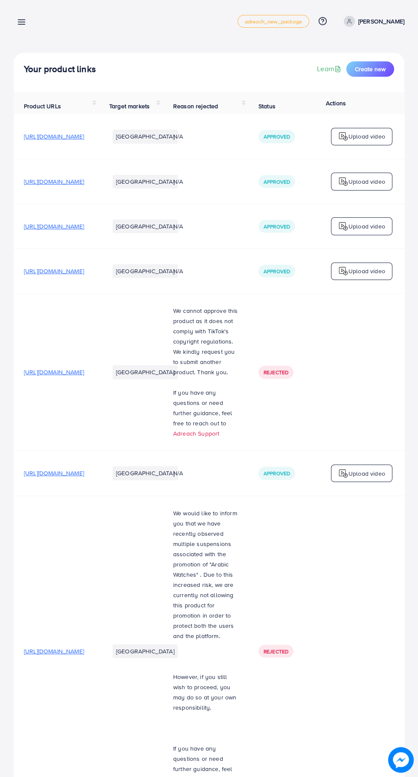
click at [24, 22] on line at bounding box center [21, 22] width 7 height 0
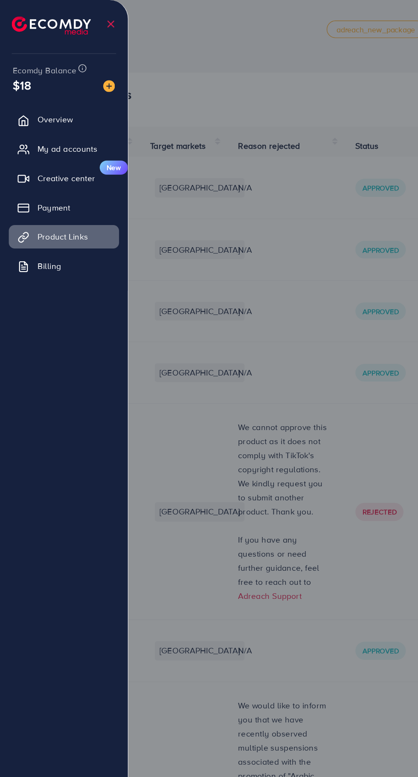
click at [208, 456] on div at bounding box center [209, 466] width 418 height 933
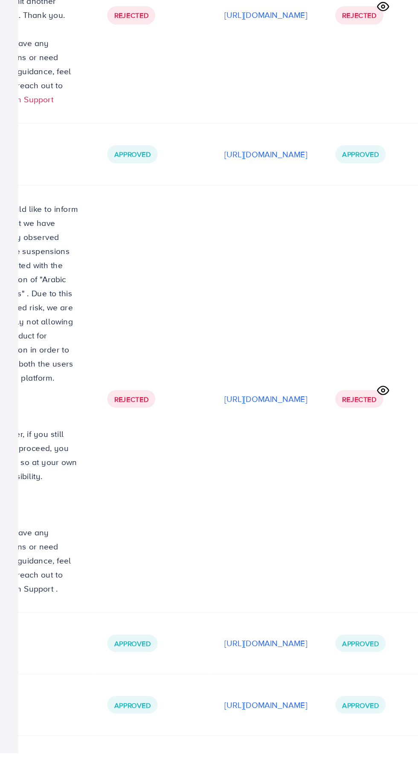
scroll to position [0, 285]
click at [182, 777] on p "https://files.ecomdy.com/videos/96d4dfeb-2afd-465f-84bf-104332fb9fc6-1754827396…" at bounding box center [193, 787] width 60 height 10
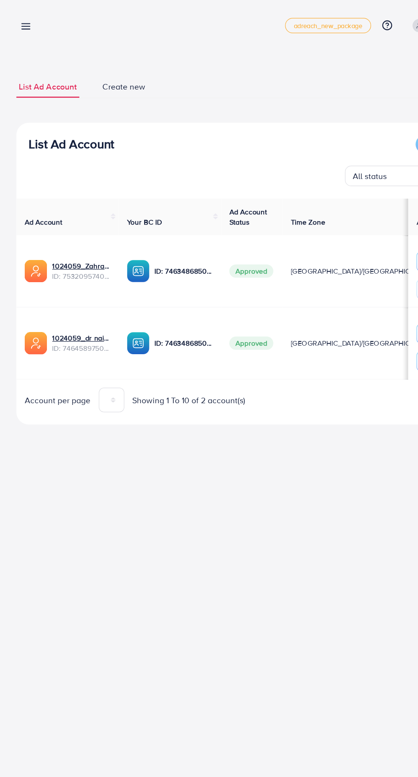
click at [374, 289] on span "$30" at bounding box center [379, 286] width 11 height 9
click at [132, 286] on p "ID: 7463486850397847569" at bounding box center [153, 286] width 49 height 10
click at [221, 292] on span "Approved" at bounding box center [209, 285] width 37 height 11
click at [79, 285] on link "1024059_dr nainnn_1737985243117" at bounding box center [67, 281] width 49 height 9
